Goal: Information Seeking & Learning: Learn about a topic

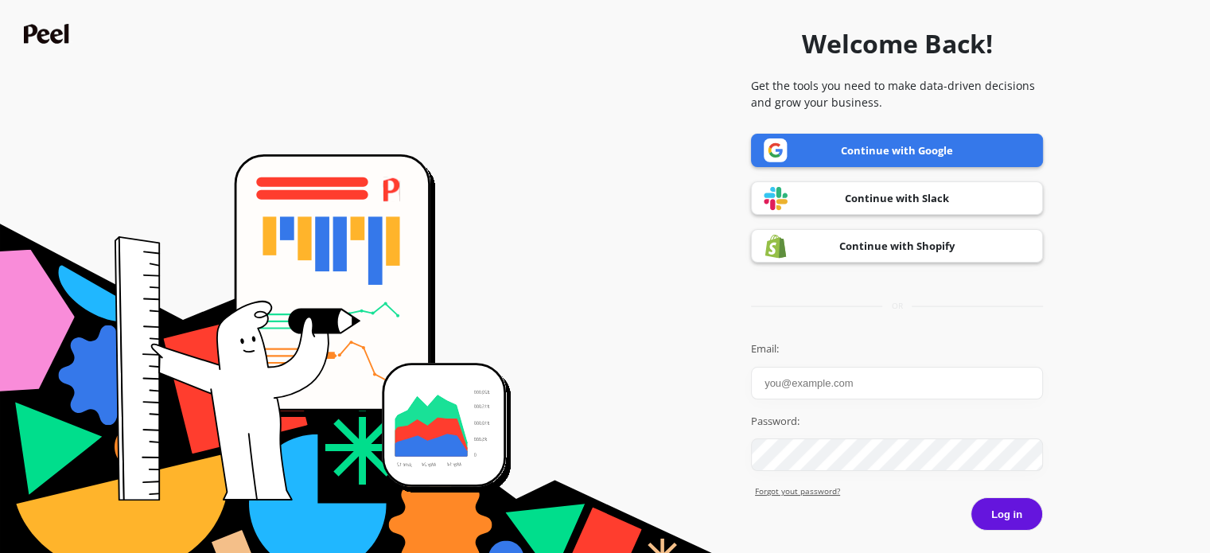
type input "[PERSON_NAME]"
click at [854, 144] on link "Continue with Google" at bounding box center [897, 150] width 292 height 33
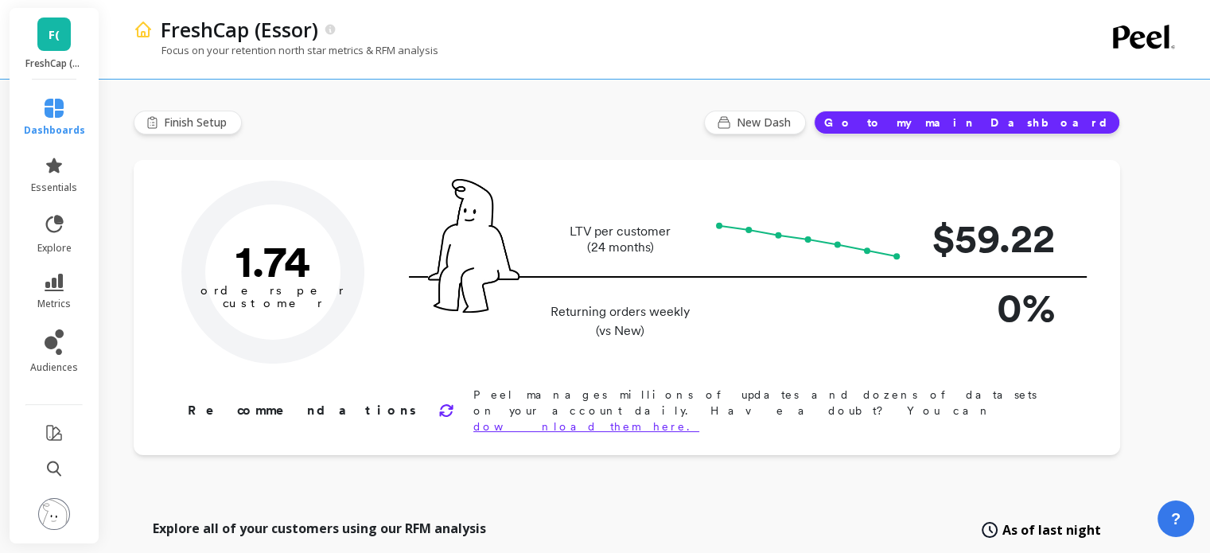
type input "Champions"
type input "17209"
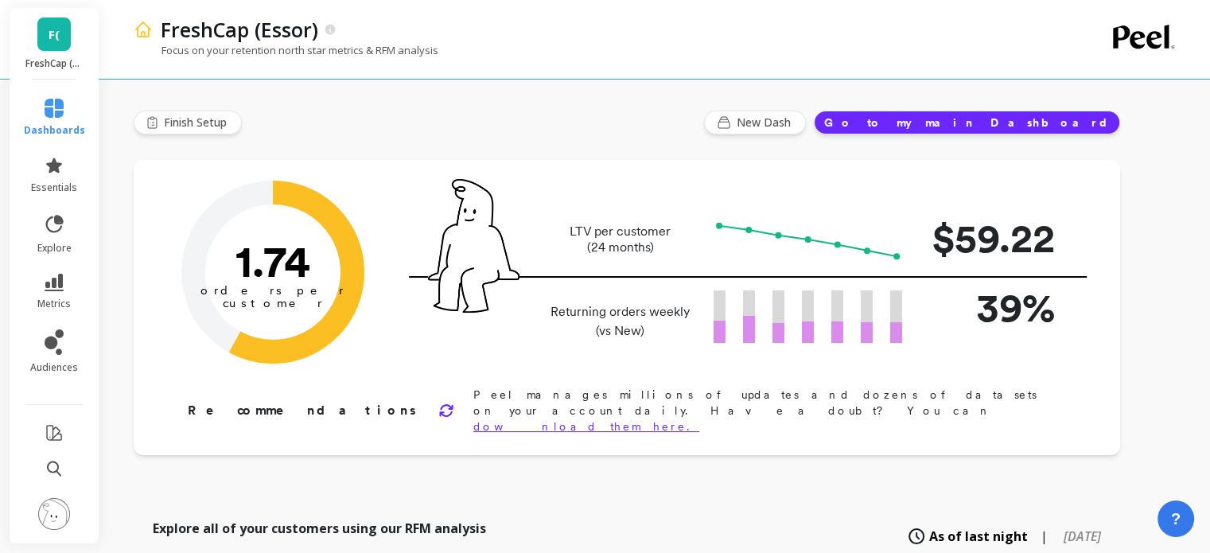
click at [49, 41] on span "F(" at bounding box center [54, 34] width 11 height 18
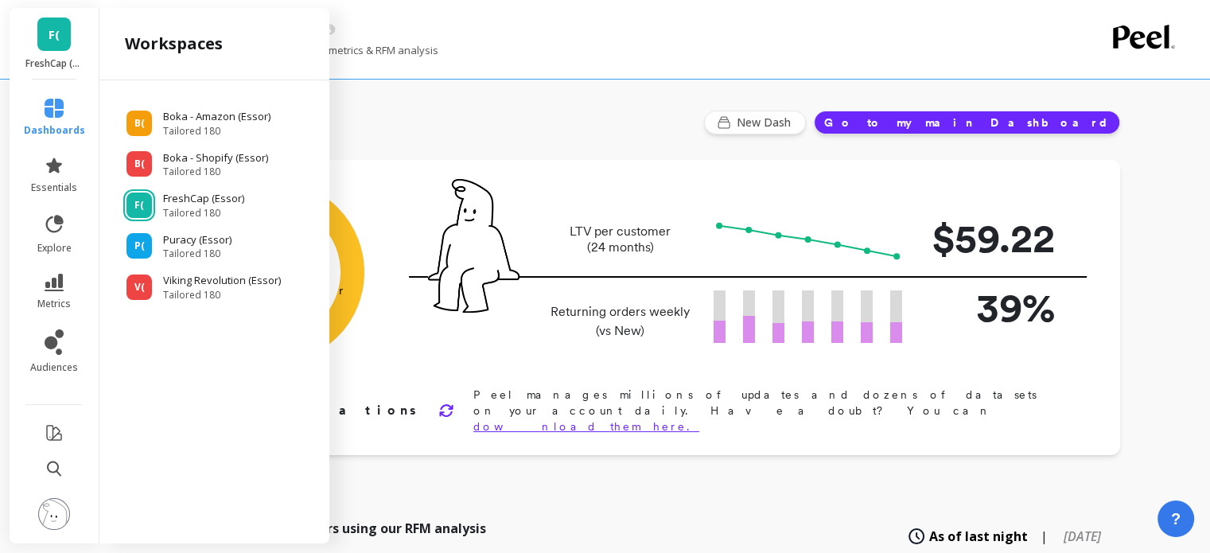
click at [207, 107] on ul "B( Boka - Amazon (Essor) Tailored 180 B( Boka - Shopify (Essor) Tailored 180 F(…" at bounding box center [214, 198] width 204 height 205
click at [206, 115] on p "Boka - Amazon (Essor)" at bounding box center [218, 117] width 111 height 16
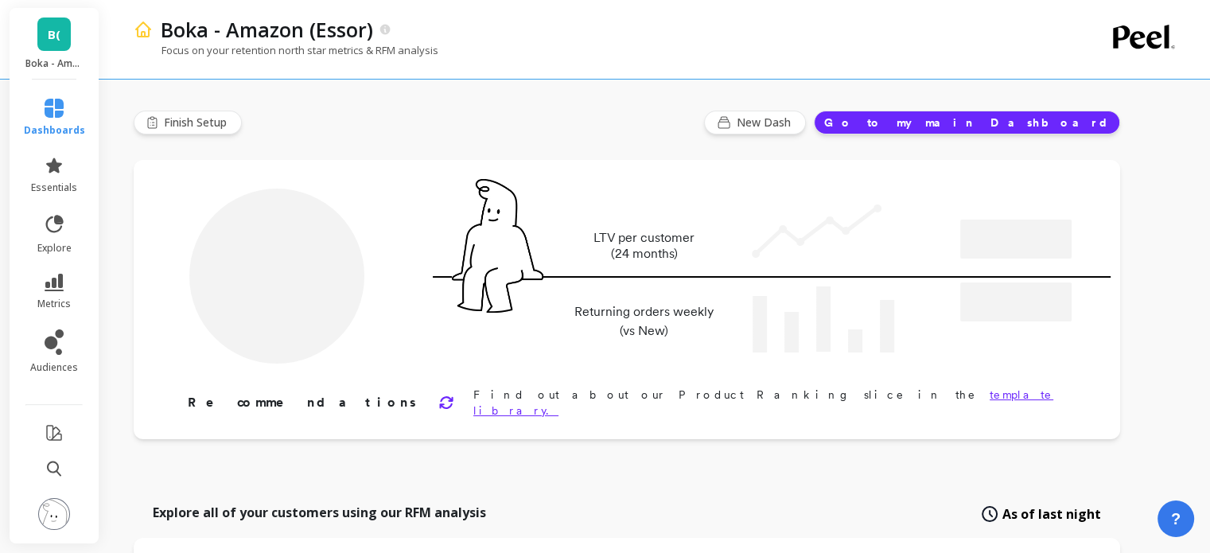
type input "Champions"
type input "241785"
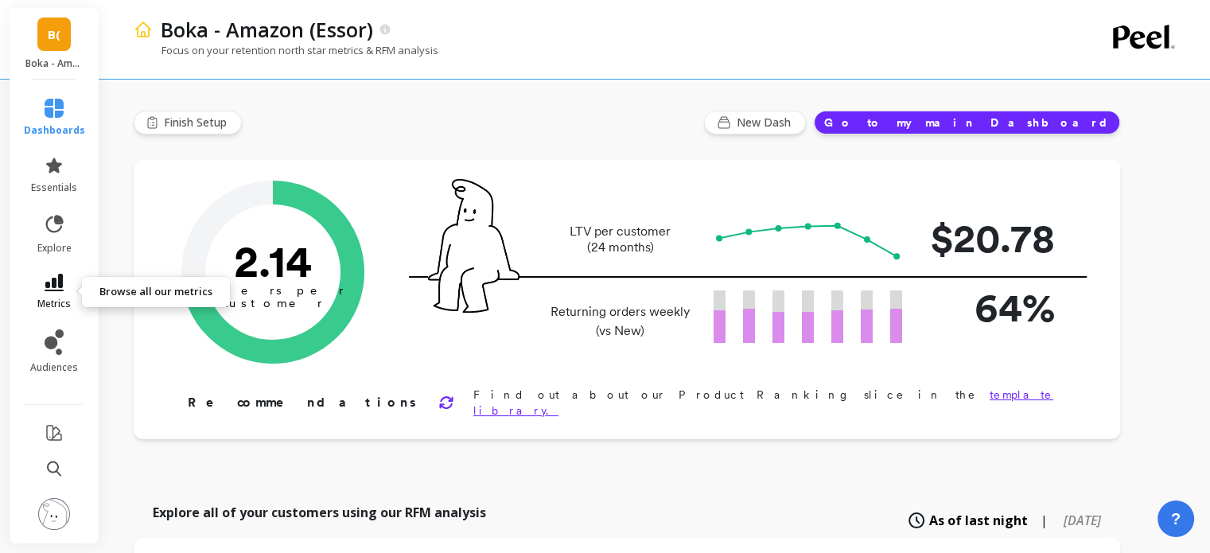
click at [52, 286] on icon at bounding box center [54, 282] width 19 height 17
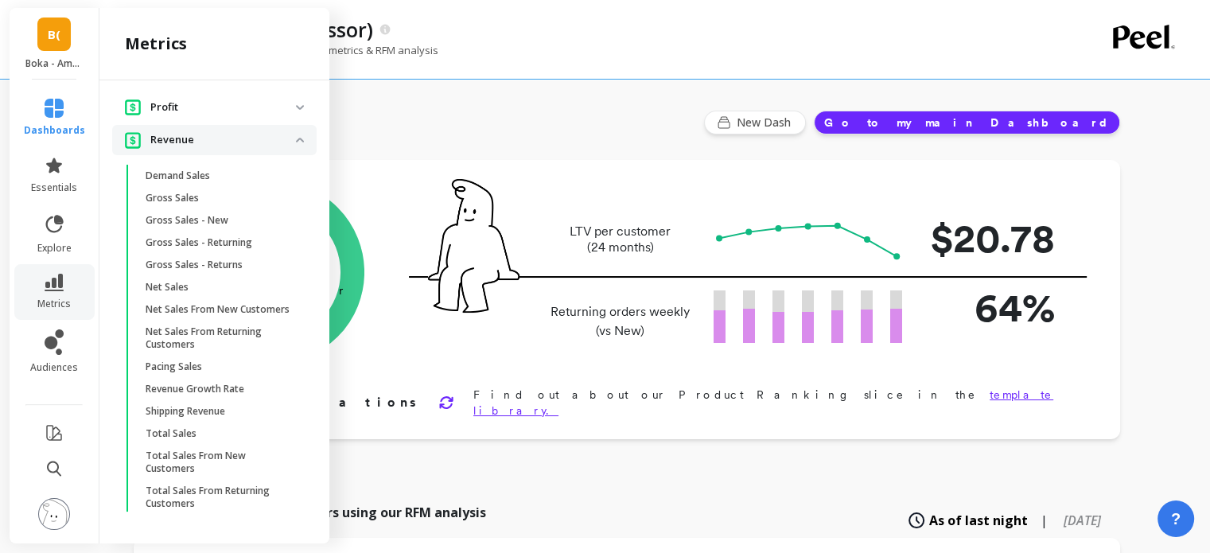
click at [271, 132] on p "Revenue" at bounding box center [223, 140] width 146 height 16
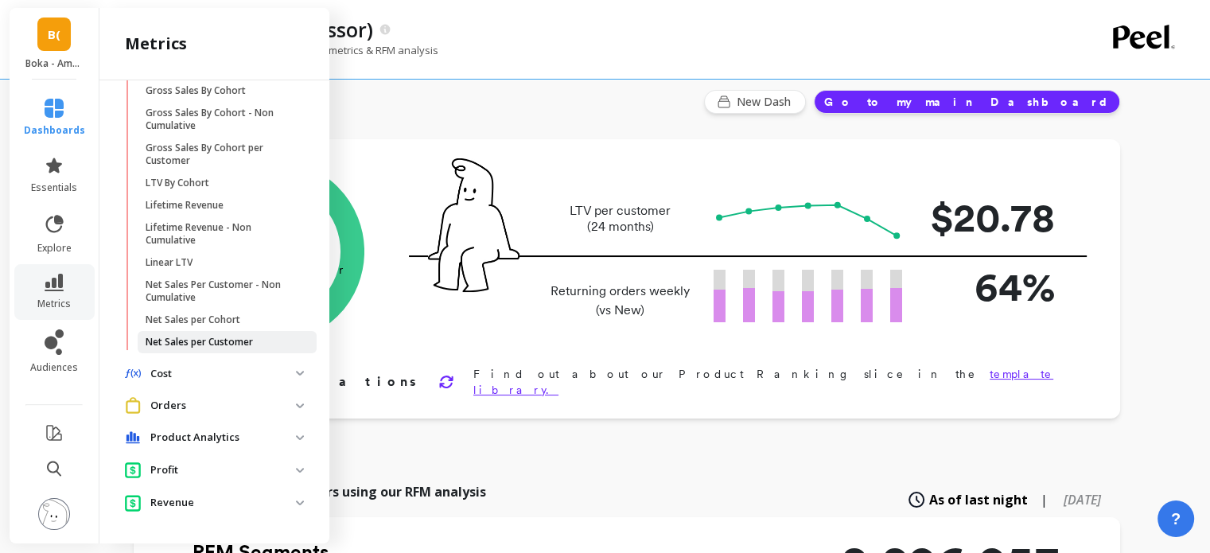
scroll to position [19, 0]
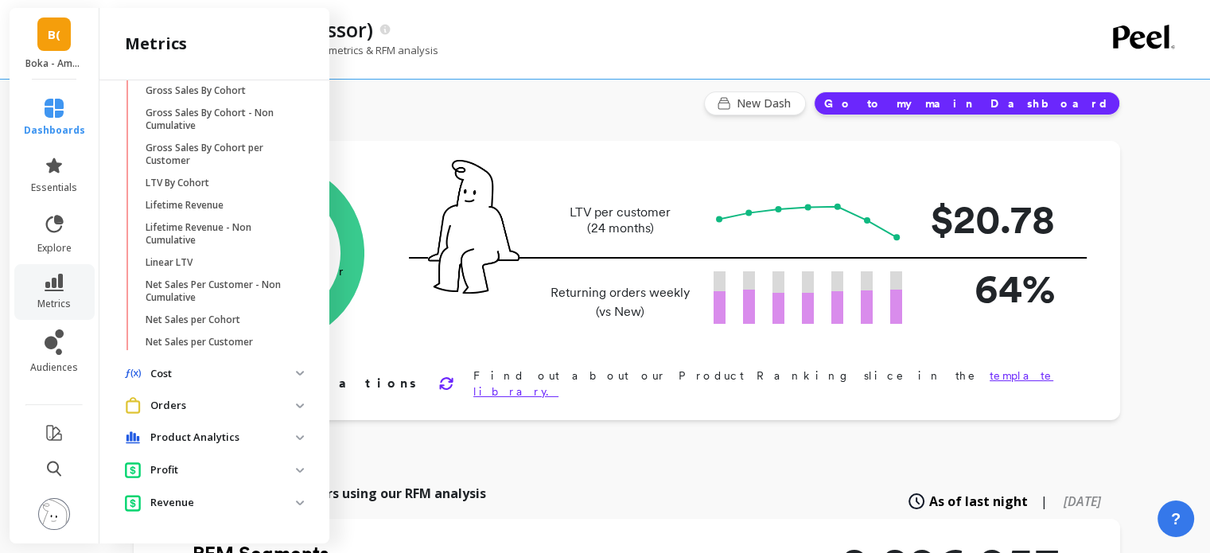
click at [185, 405] on p "Orders" at bounding box center [223, 406] width 146 height 16
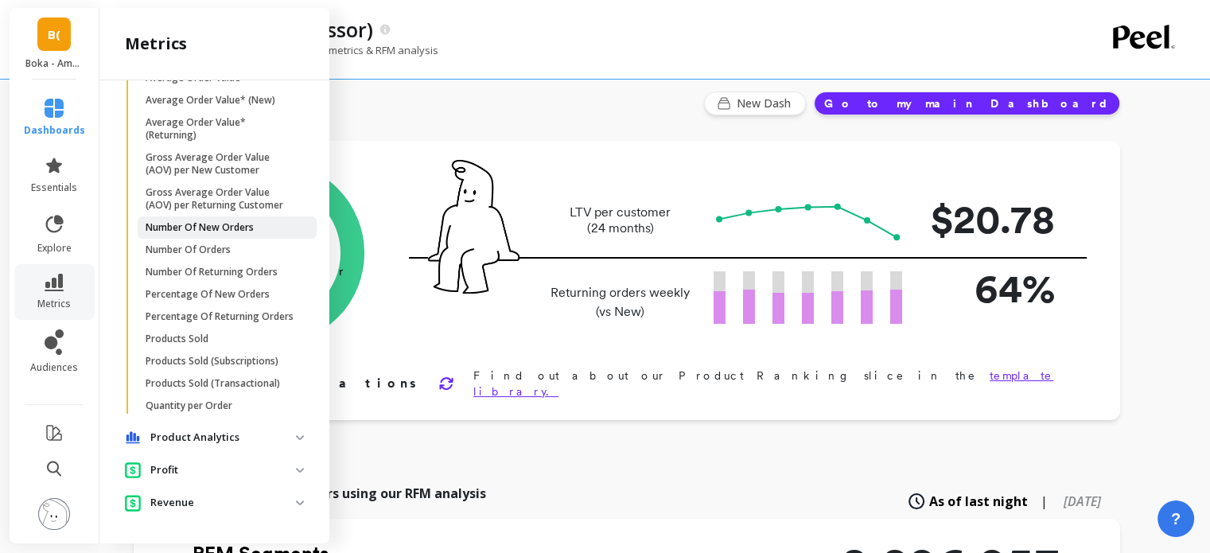
scroll to position [1101, 0]
click at [184, 345] on p "Products Sold" at bounding box center [177, 338] width 63 height 13
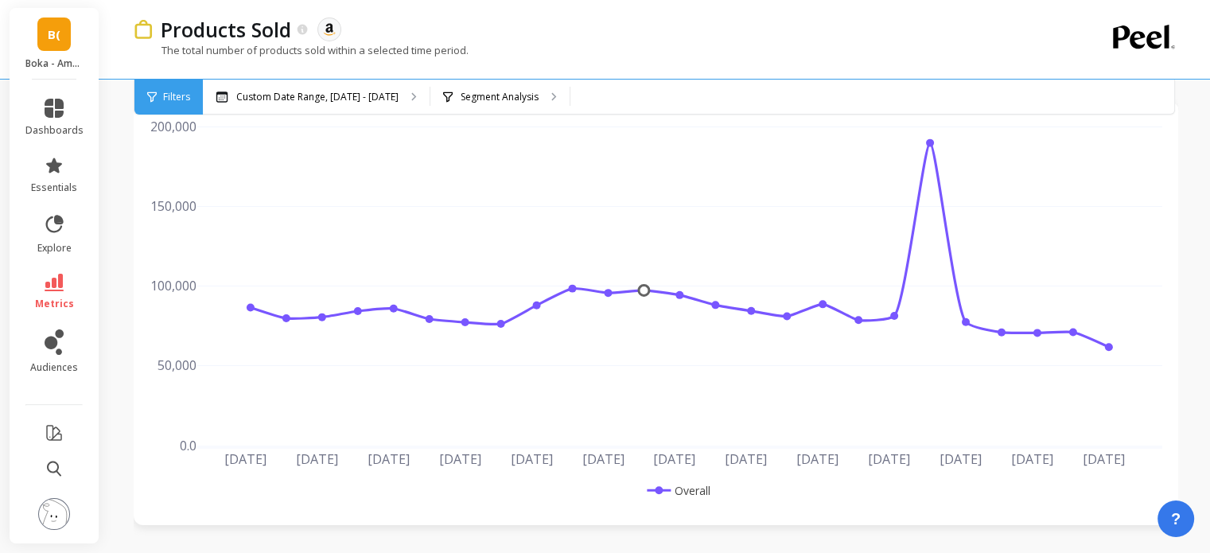
scroll to position [73, 0]
click at [469, 100] on p "Segment Analysis" at bounding box center [500, 97] width 78 height 13
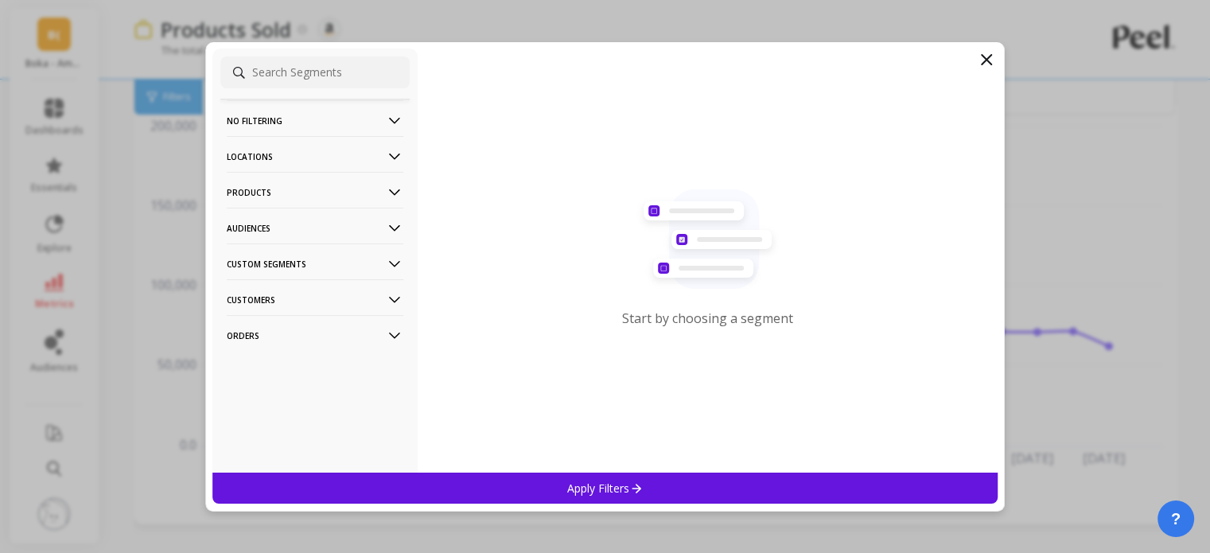
click at [366, 193] on p "Products" at bounding box center [315, 192] width 177 height 41
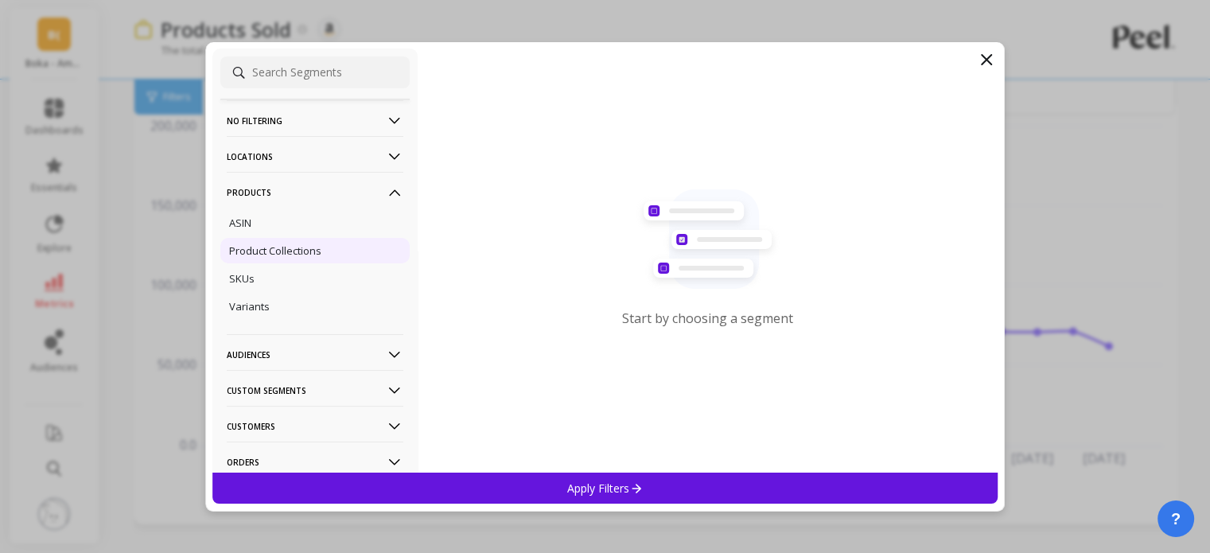
click at [305, 247] on p "Product Collections" at bounding box center [275, 250] width 92 height 14
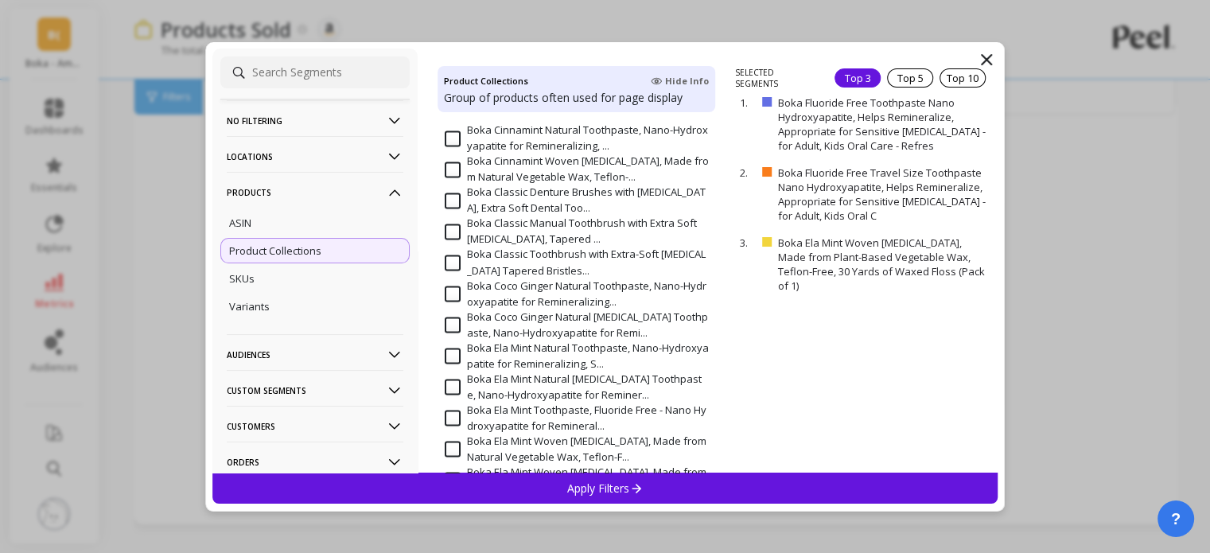
scroll to position [2905, 0]
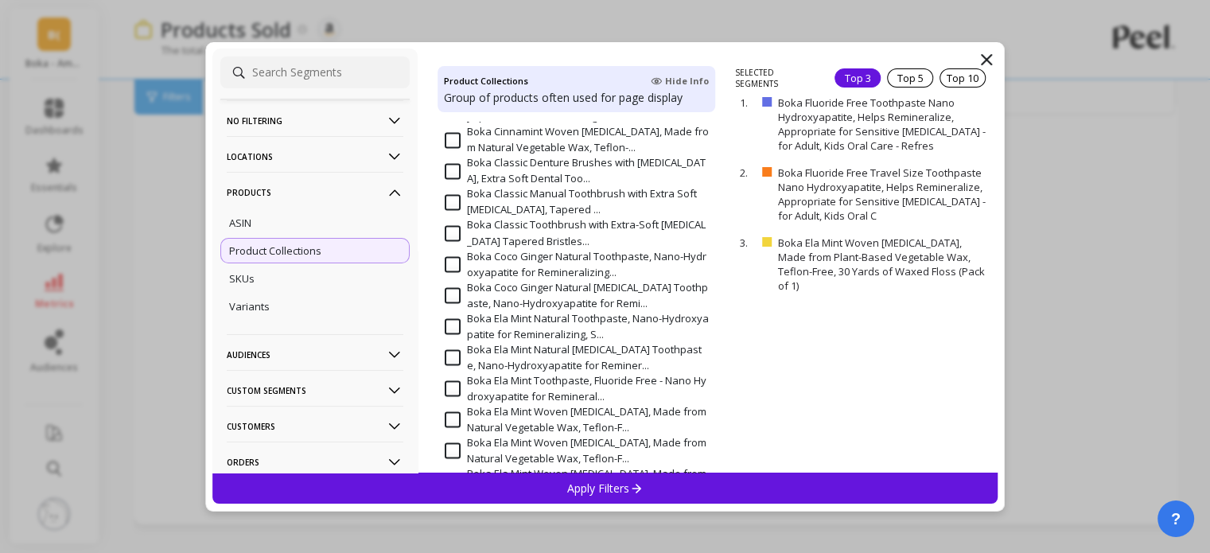
click at [983, 56] on icon at bounding box center [987, 60] width 10 height 10
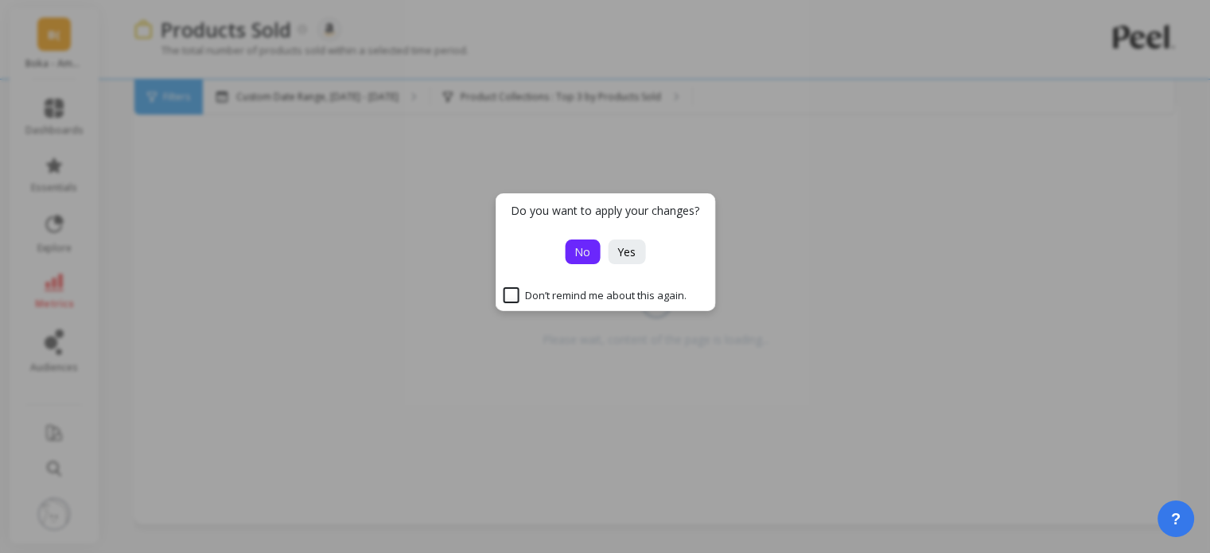
click at [575, 259] on span "No" at bounding box center [582, 251] width 16 height 15
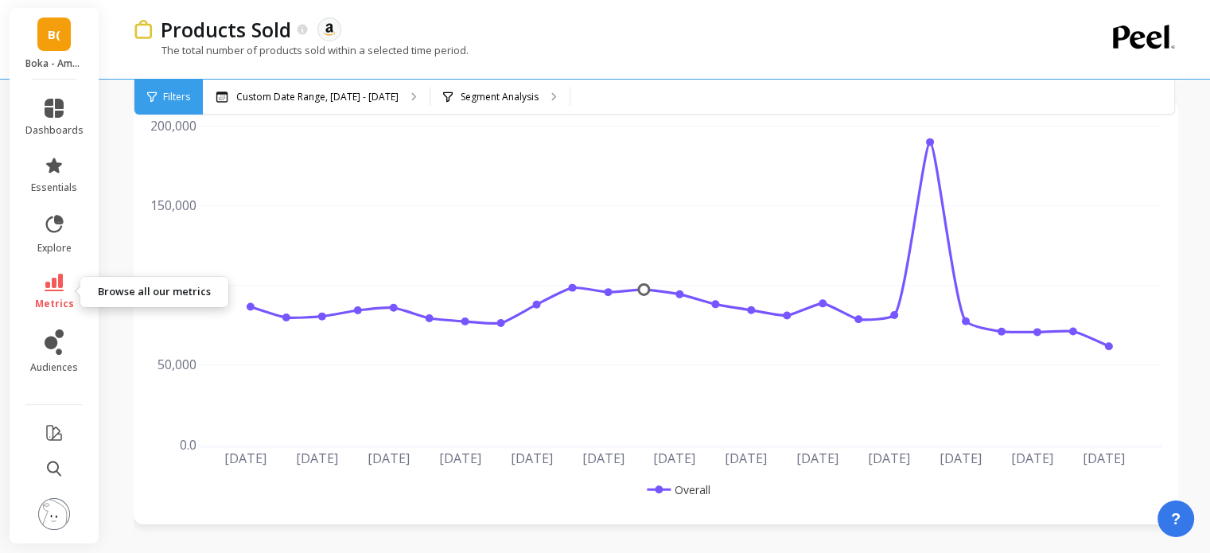
click at [55, 283] on icon at bounding box center [54, 282] width 19 height 17
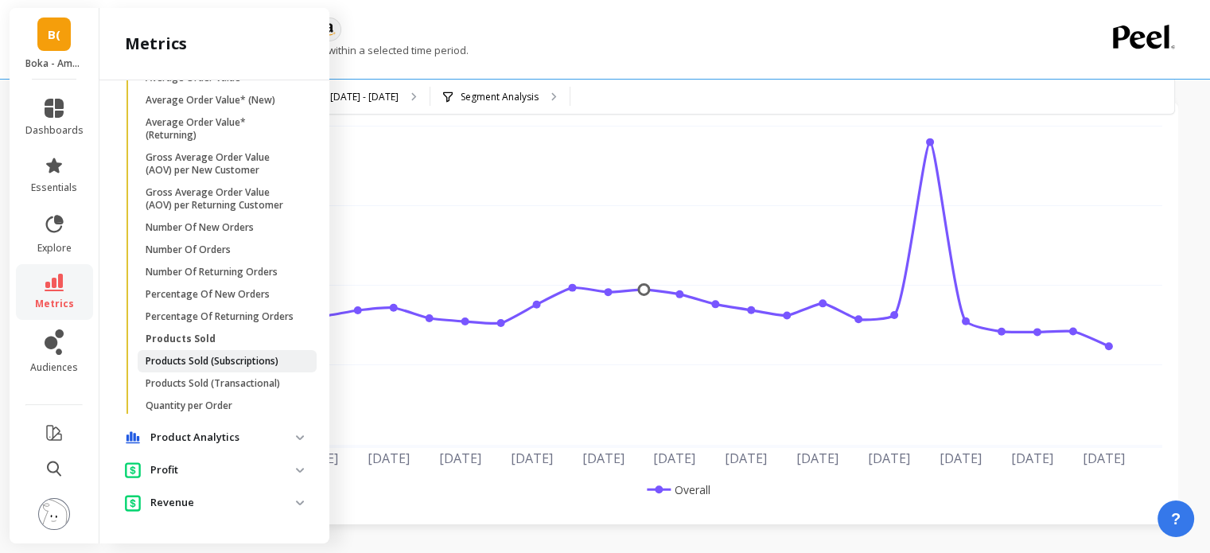
scroll to position [1150, 0]
click at [282, 466] on p "Profit" at bounding box center [223, 470] width 146 height 16
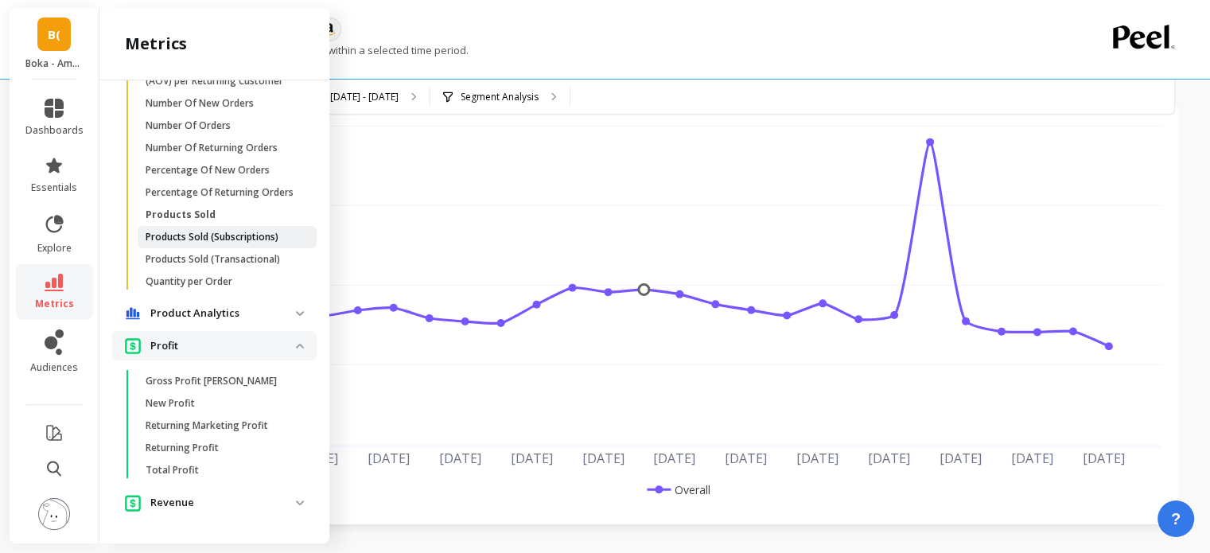
scroll to position [108, 0]
